Goal: Information Seeking & Learning: Learn about a topic

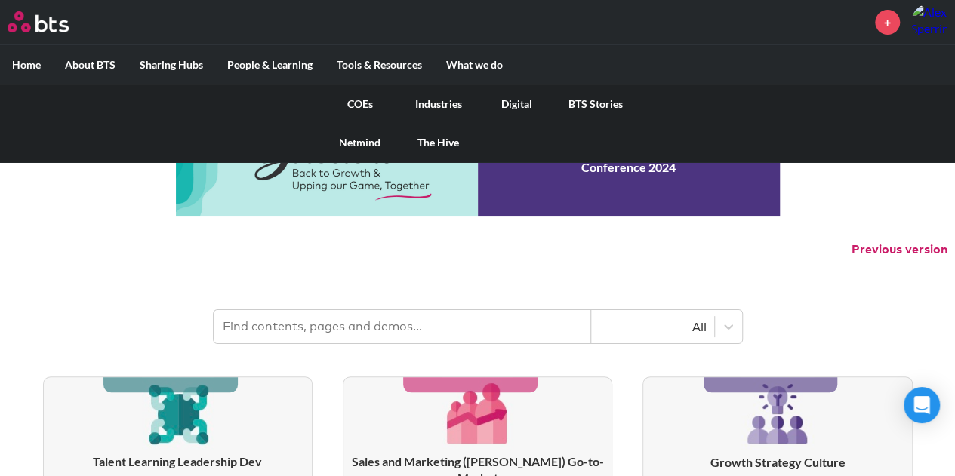
click at [367, 101] on link "COEs" at bounding box center [360, 104] width 79 height 39
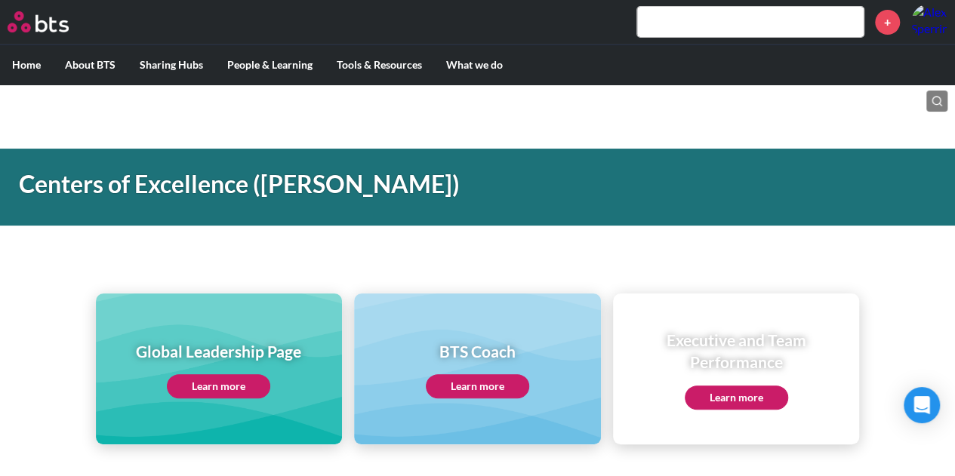
scroll to position [151, 0]
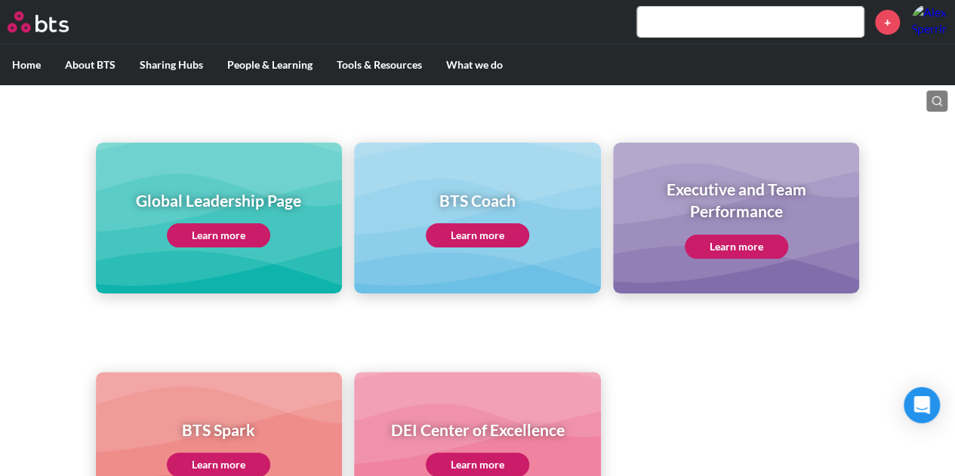
click at [252, 230] on link "Learn more" at bounding box center [218, 235] width 103 height 24
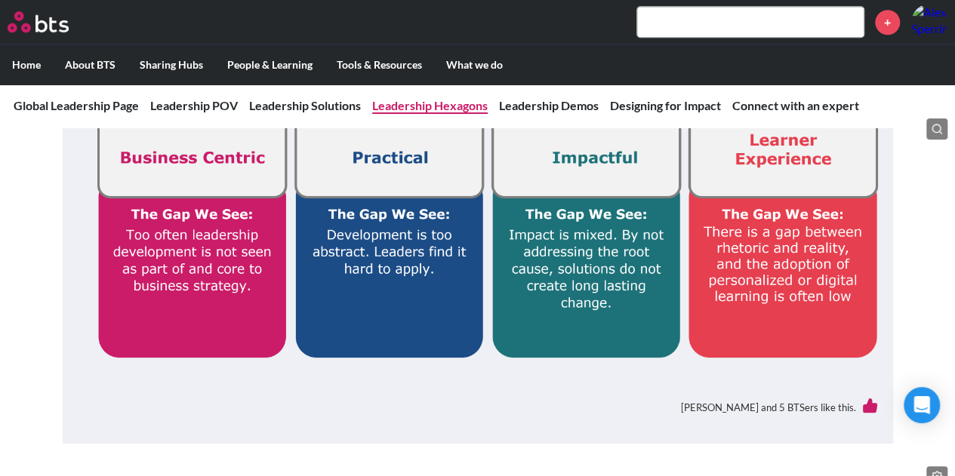
drag, startPoint x: 414, startPoint y: 104, endPoint x: 405, endPoint y: 105, distance: 9.8
click at [413, 104] on link "Leadership Hexagons" at bounding box center [430, 105] width 116 height 14
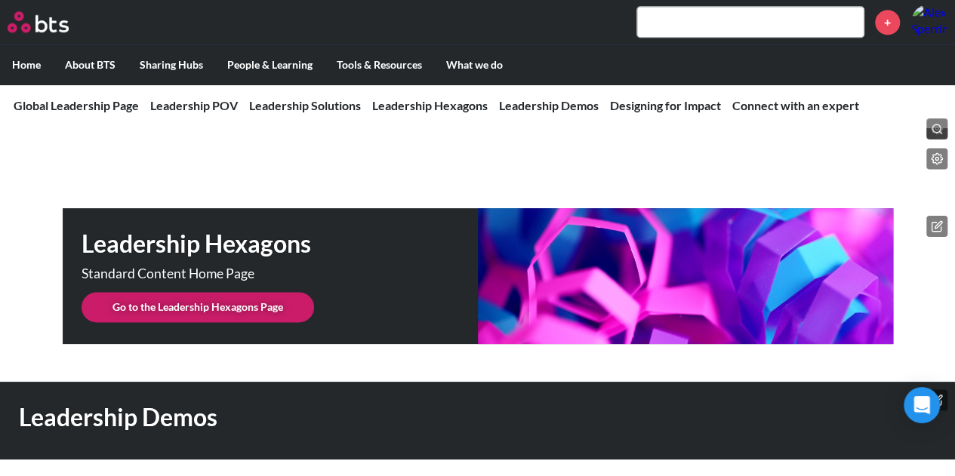
scroll to position [3797, 0]
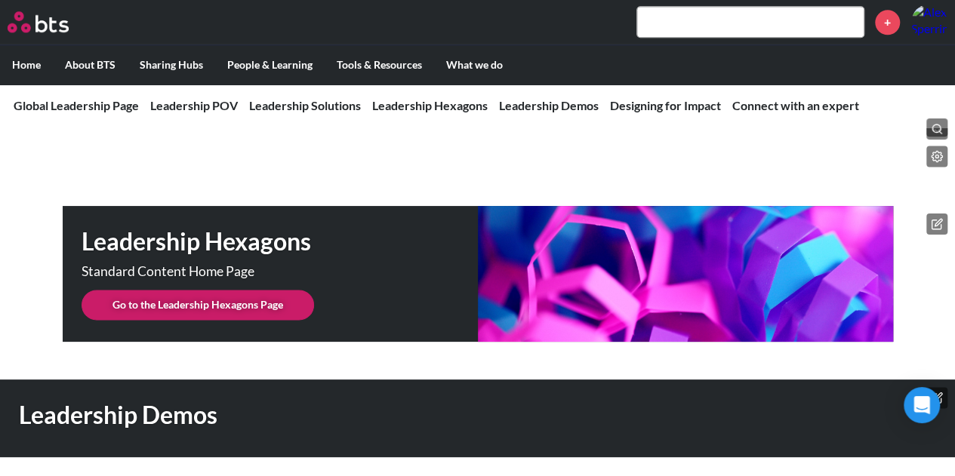
click at [251, 290] on link "Go to the Leadership Hexagons Page" at bounding box center [198, 305] width 233 height 30
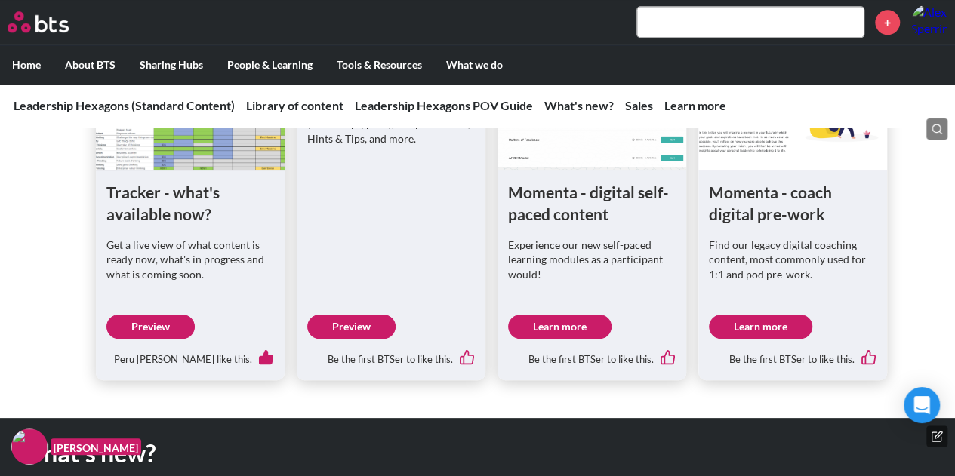
scroll to position [755, 0]
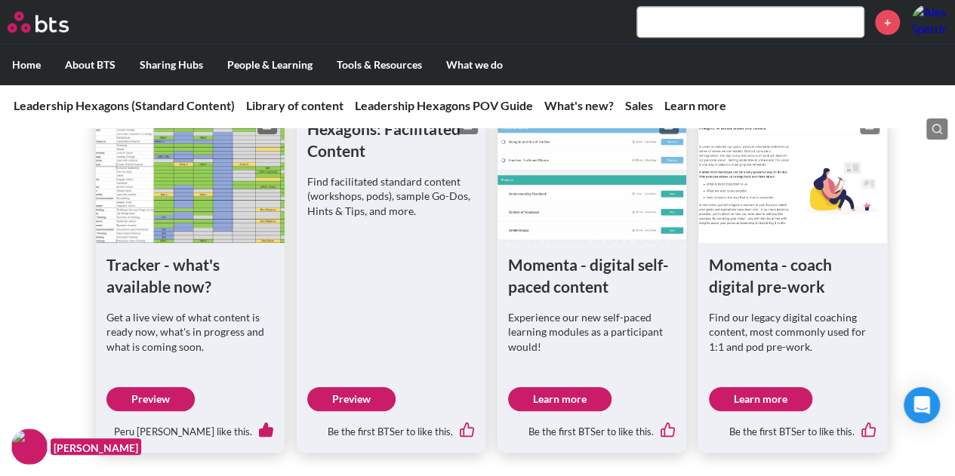
click at [352, 398] on link "Preview" at bounding box center [351, 399] width 88 height 24
